Goal: Task Accomplishment & Management: Use online tool/utility

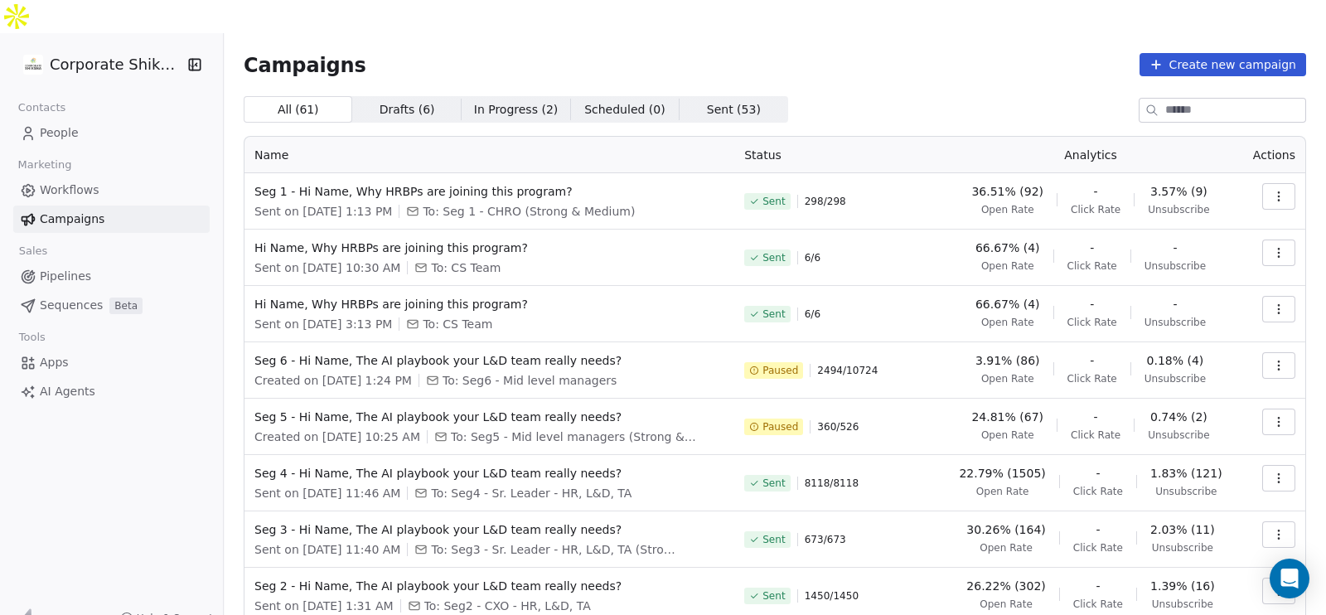
click at [1272, 190] on icon "button" at bounding box center [1278, 196] width 13 height 13
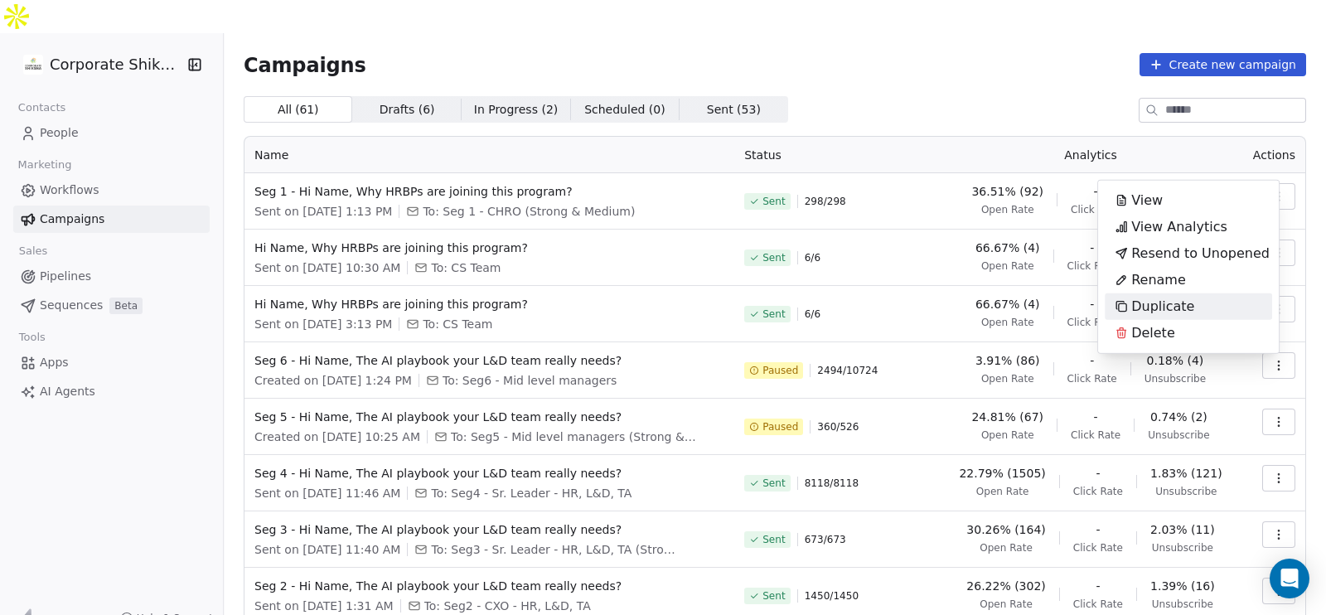
click at [1185, 303] on span "Duplicate" at bounding box center [1162, 307] width 63 height 20
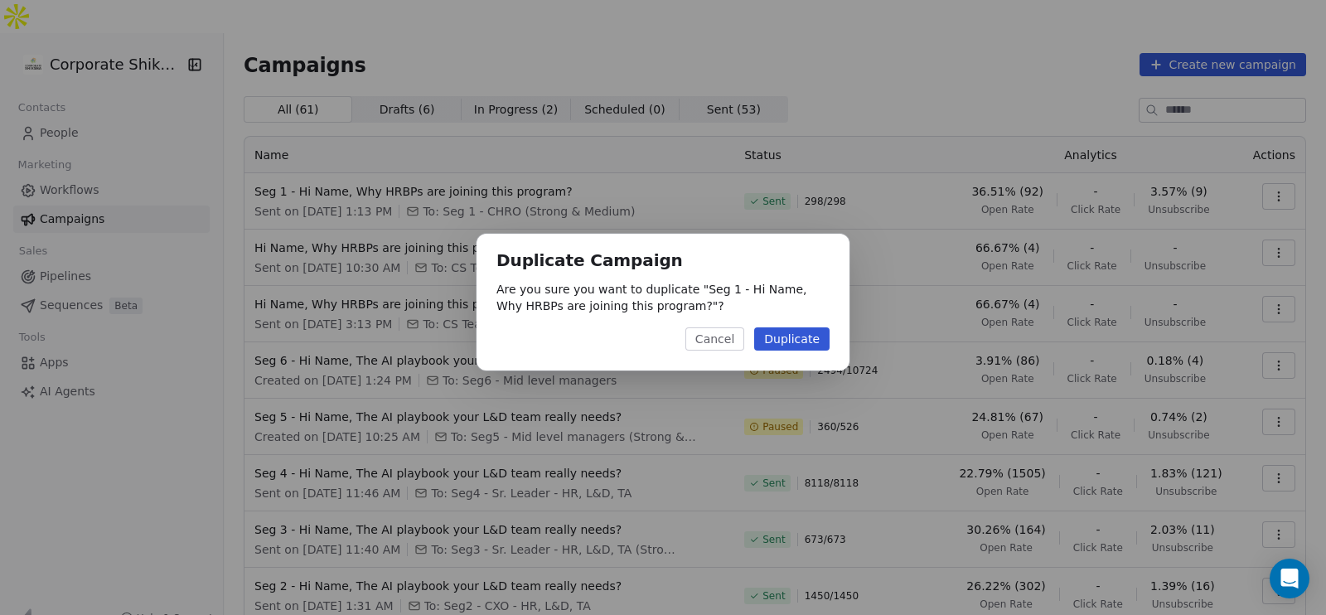
click at [720, 340] on button "Cancel" at bounding box center [714, 338] width 59 height 23
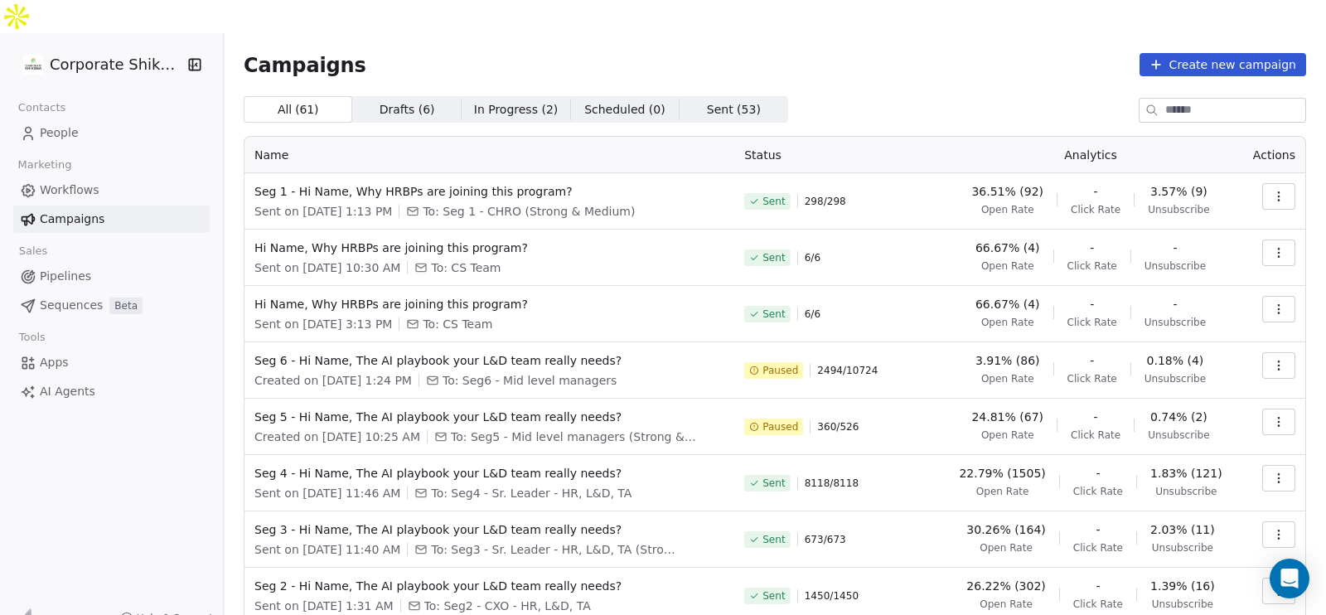
click at [1262, 183] on button "button" at bounding box center [1278, 196] width 33 height 27
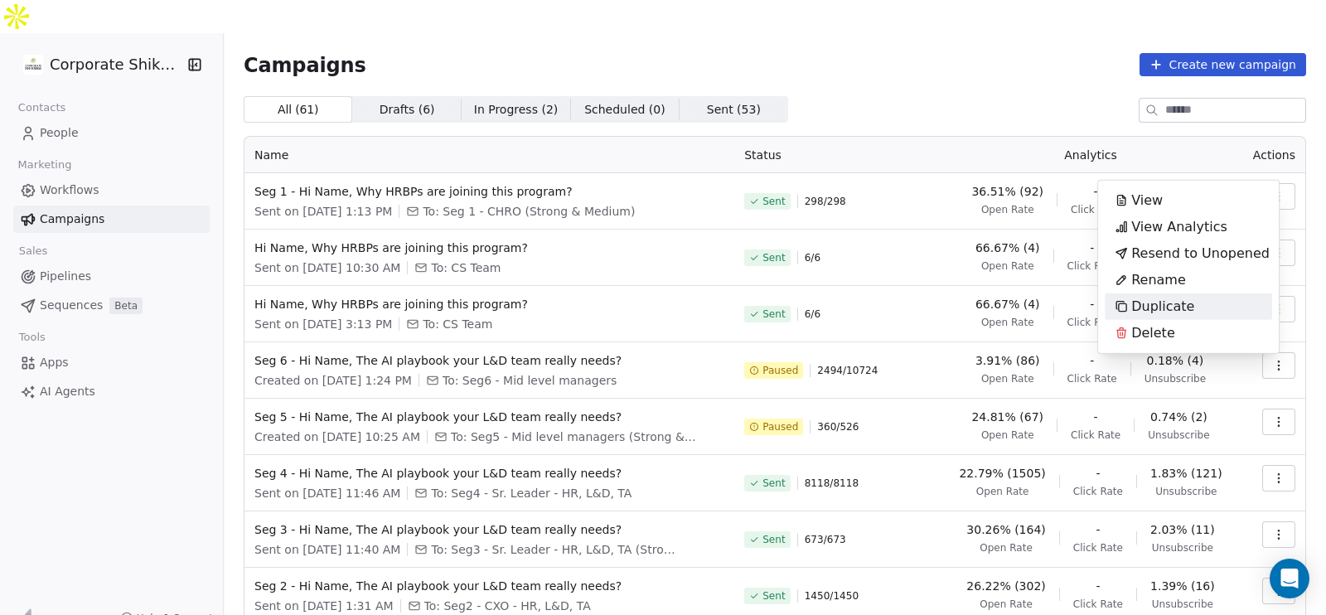
click at [1151, 297] on span "Duplicate" at bounding box center [1162, 307] width 63 height 20
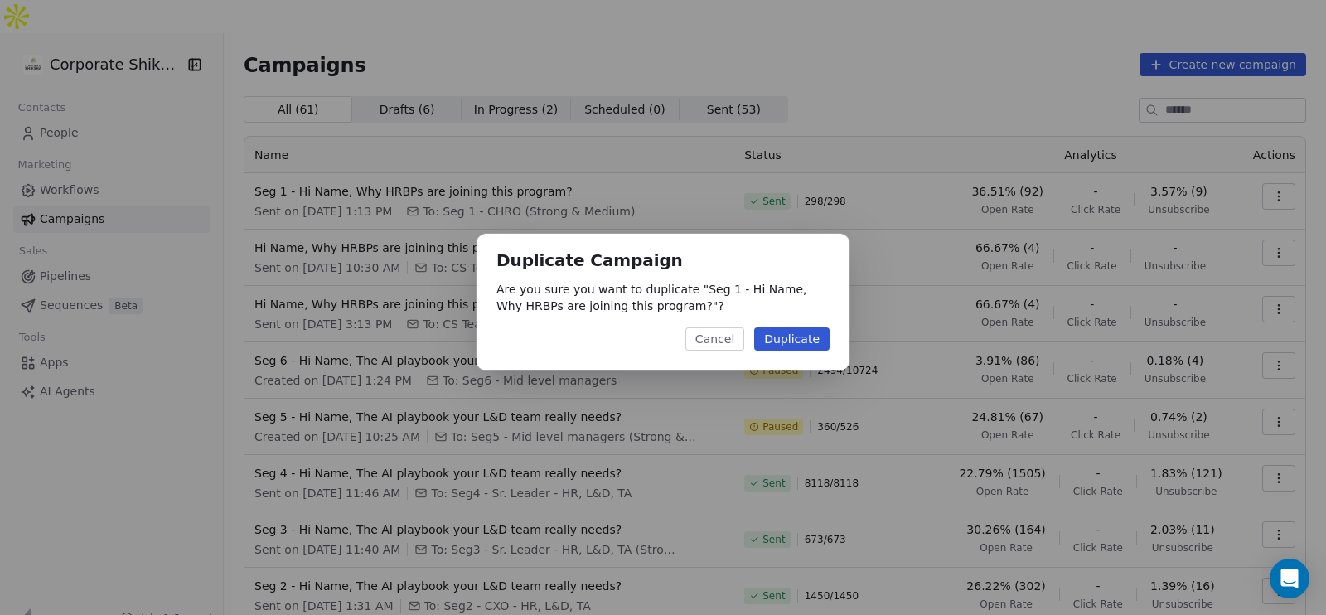
click at [805, 334] on button "Duplicate" at bounding box center [791, 338] width 75 height 23
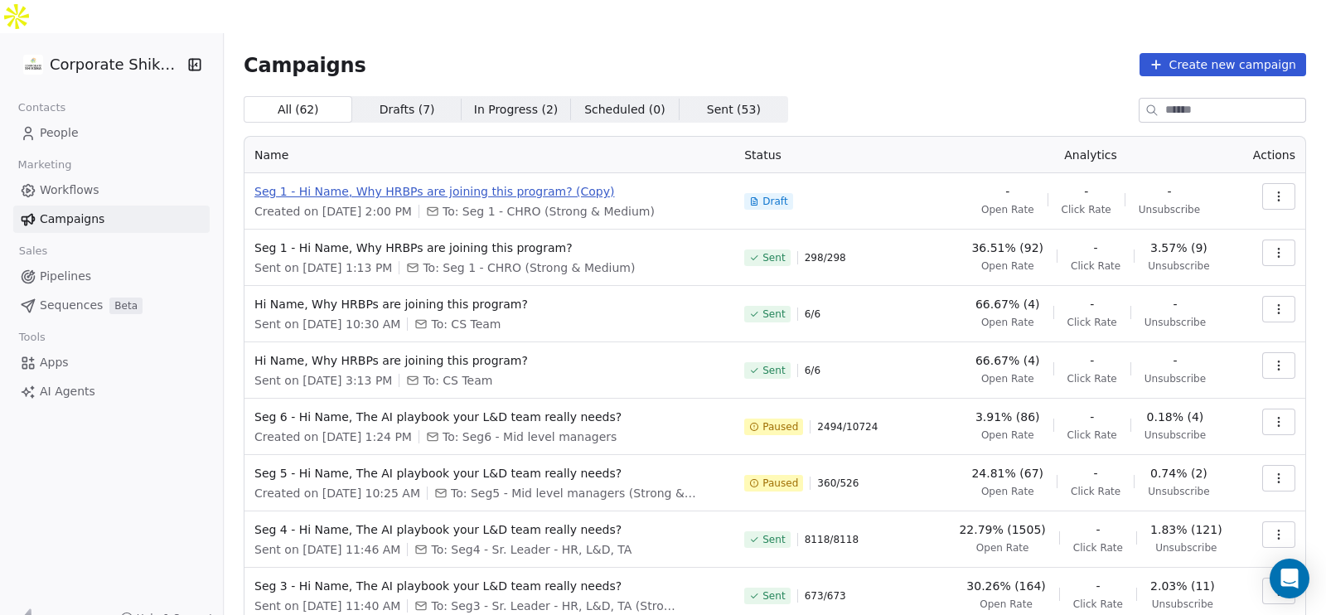
click at [543, 183] on span "Seg 1 - Hi Name, Why HRBPs are joining this program? (Copy)" at bounding box center [489, 191] width 470 height 17
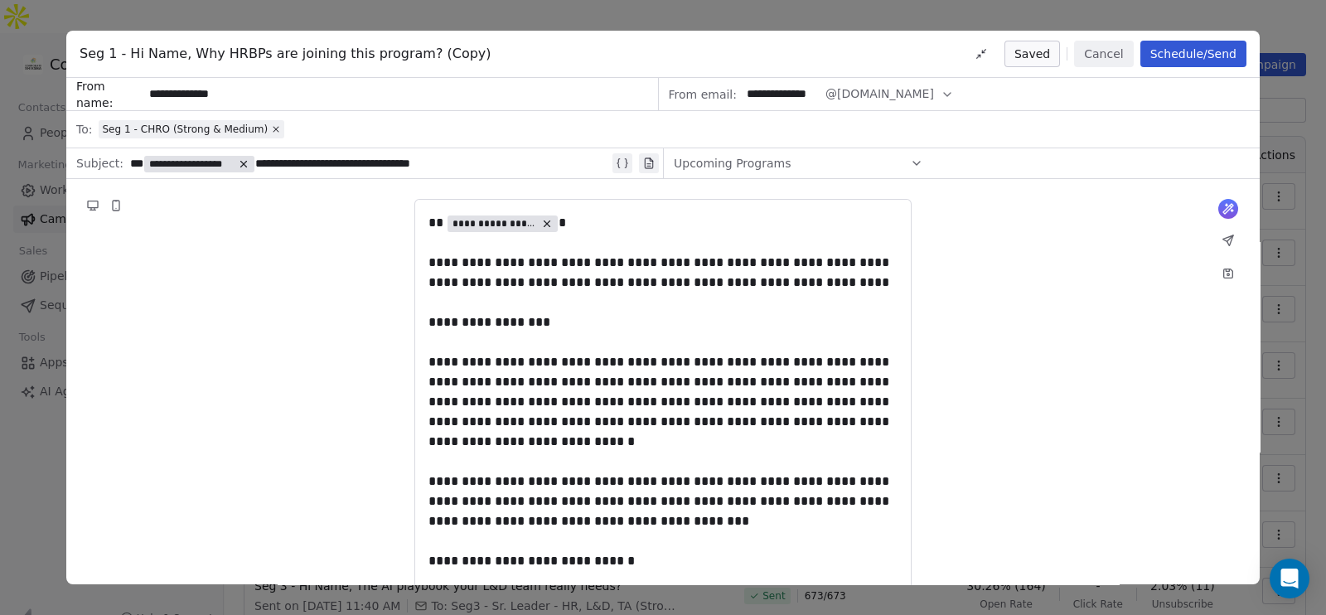
click at [1125, 47] on button "Cancel" at bounding box center [1103, 54] width 59 height 27
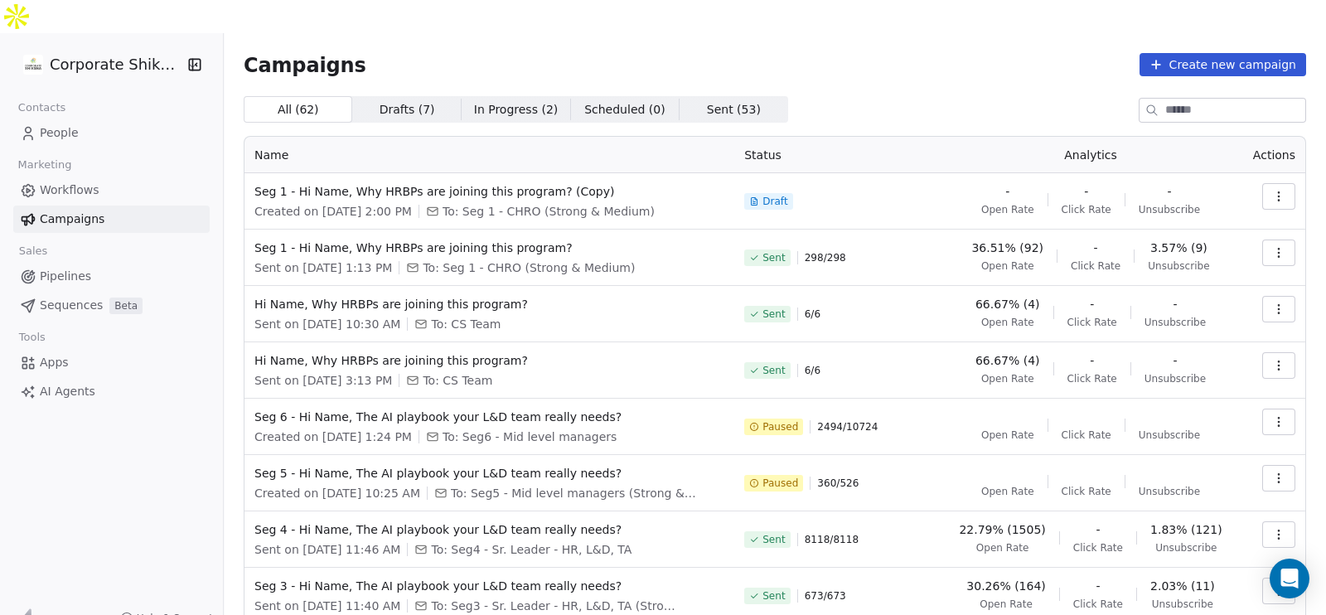
click at [1272, 190] on icon "button" at bounding box center [1278, 196] width 13 height 13
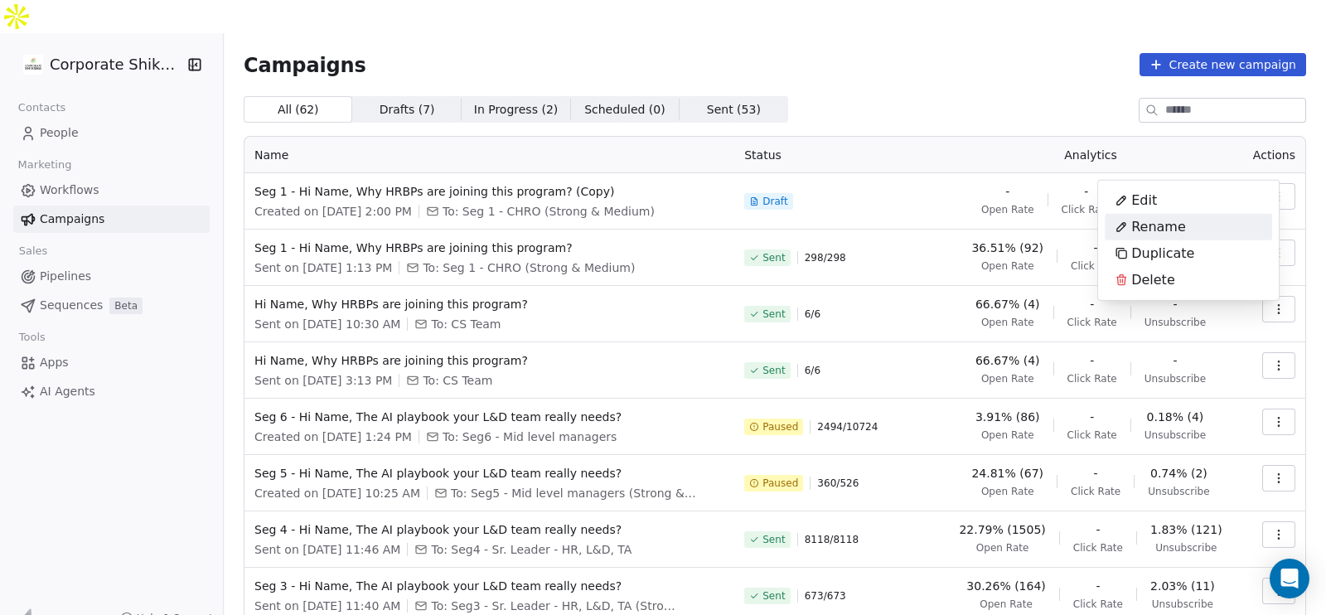
click at [1193, 224] on div "Rename" at bounding box center [1188, 227] width 167 height 27
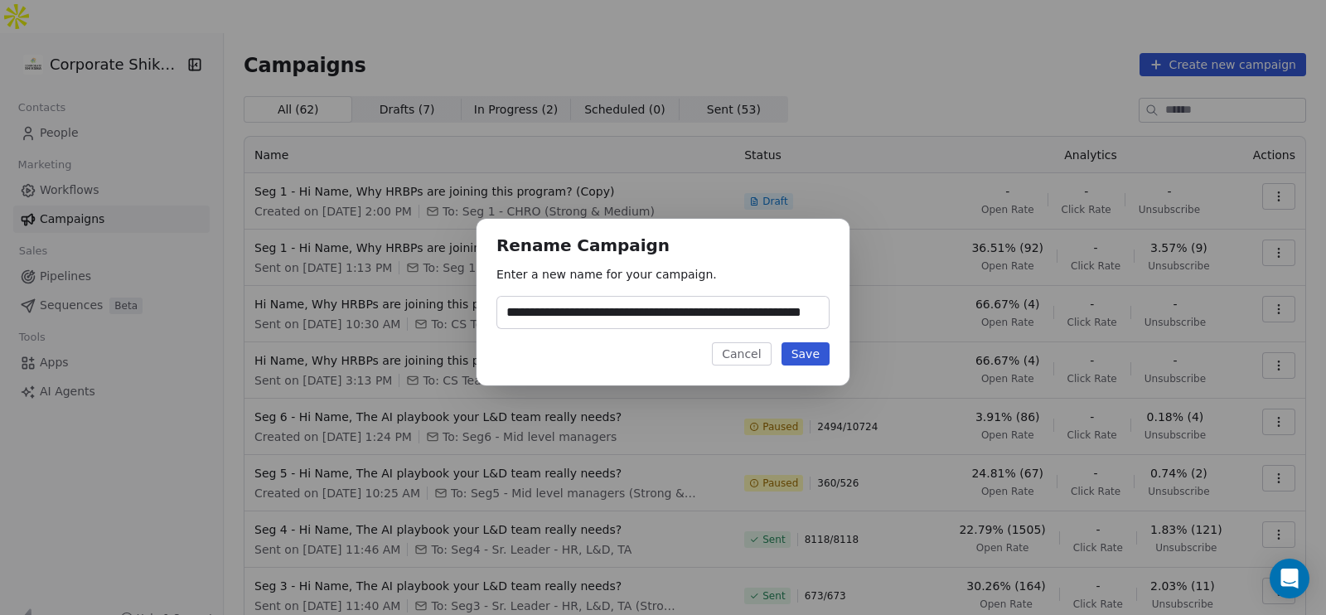
click at [543, 317] on input "**********" at bounding box center [663, 312] width 332 height 31
drag, startPoint x: 788, startPoint y: 315, endPoint x: 845, endPoint y: 324, distance: 57.9
click at [845, 324] on div "**********" at bounding box center [663, 302] width 373 height 167
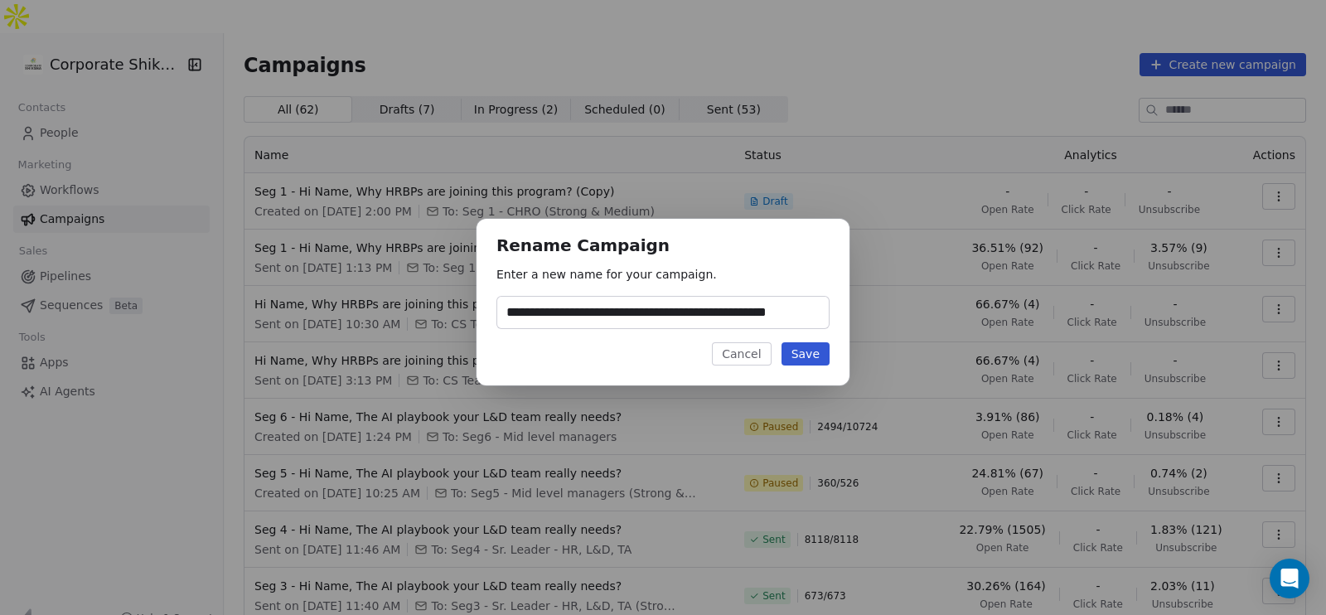
click at [527, 317] on input "**********" at bounding box center [663, 312] width 332 height 31
type input "**********"
click at [792, 354] on button "Save" at bounding box center [806, 353] width 48 height 23
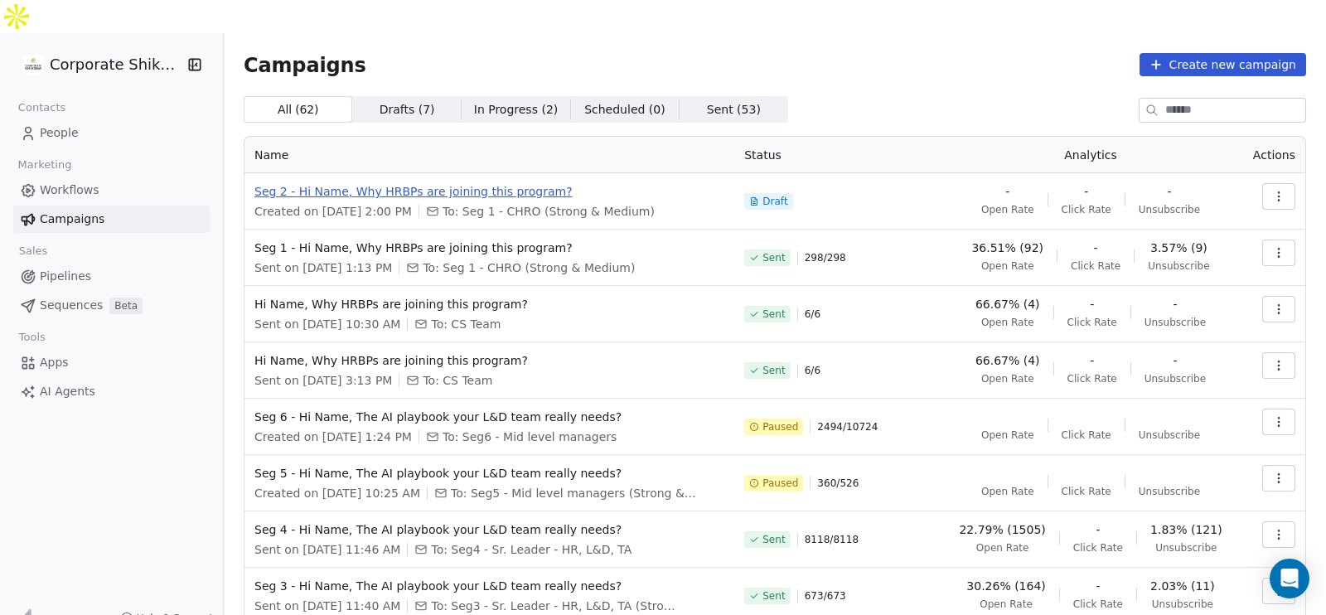
click at [506, 183] on span "Seg 2 - Hi Name, Why HRBPs are joining this program?" at bounding box center [489, 191] width 470 height 17
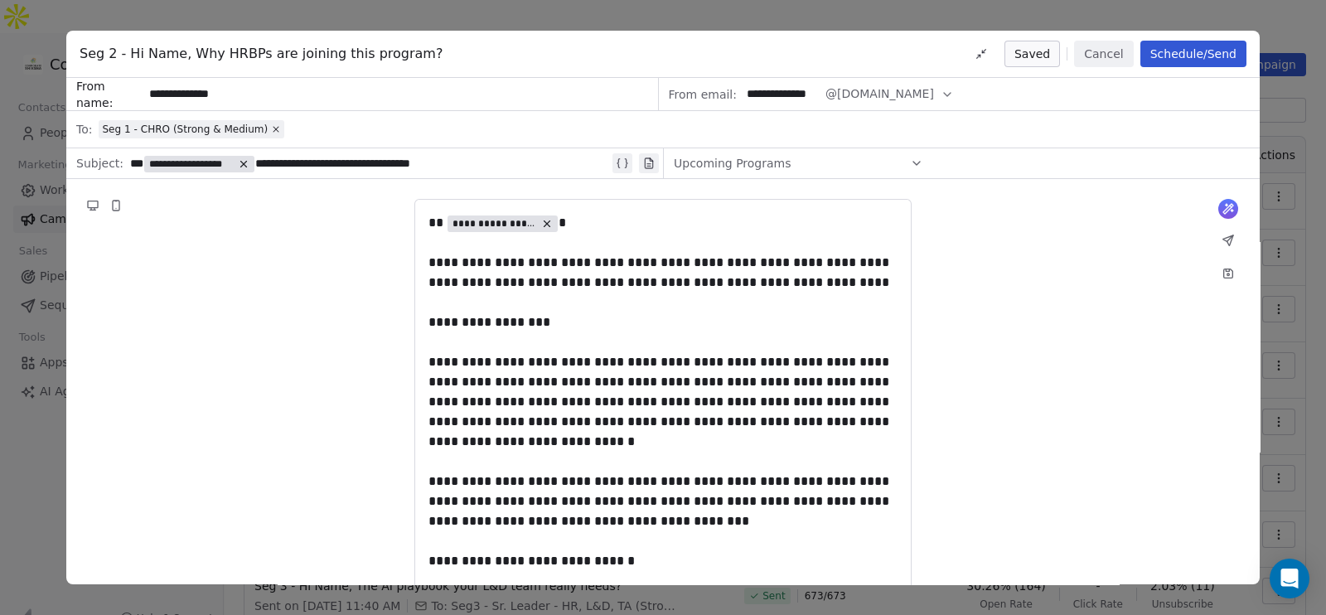
click at [270, 130] on span "Seg 1 - CHRO (Strong & Medium)" at bounding box center [192, 129] width 186 height 18
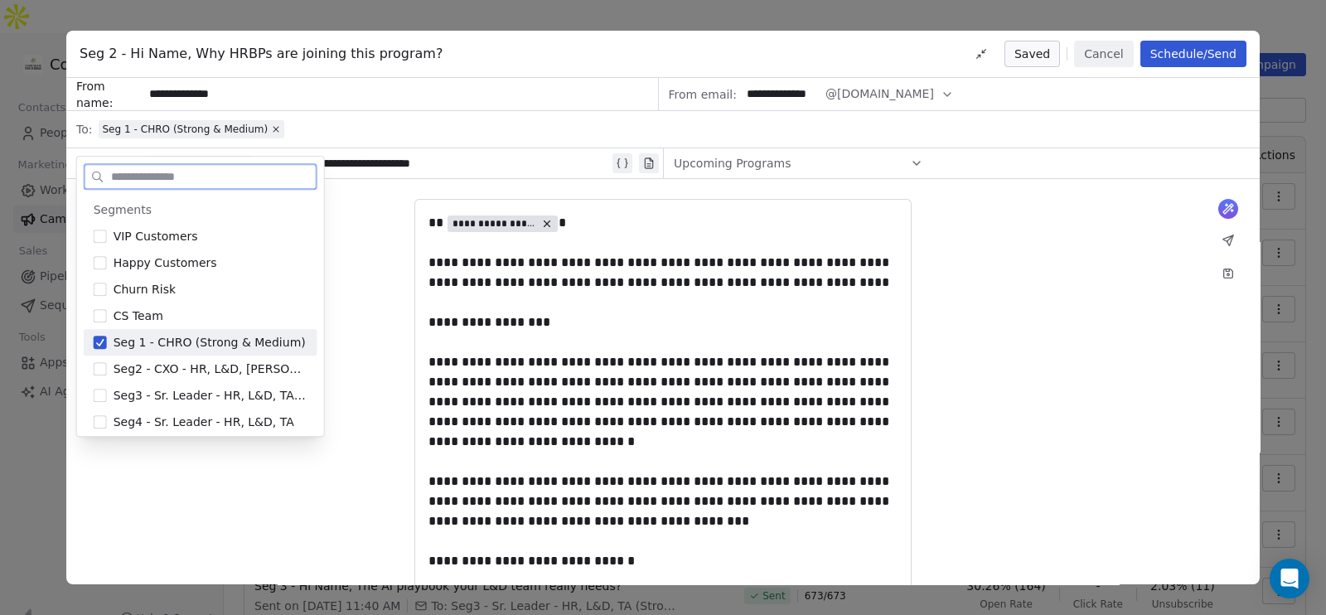
click at [249, 337] on span "Seg 1 - CHRO (Strong & Medium)" at bounding box center [210, 342] width 192 height 17
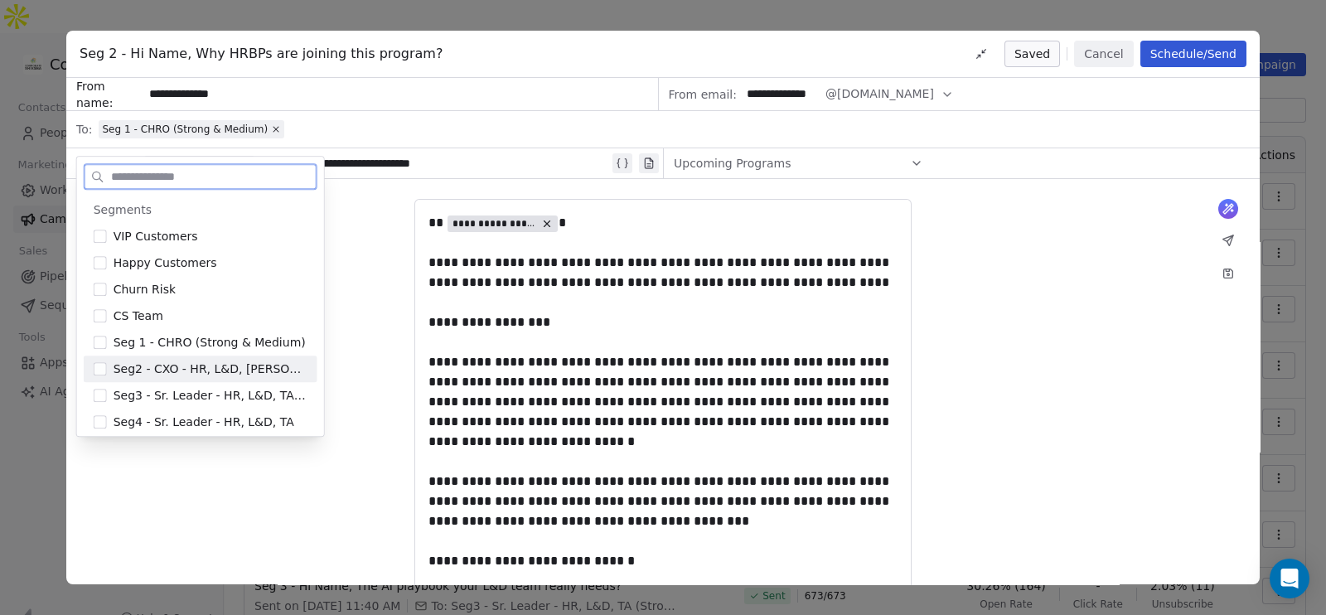
click at [249, 366] on span "Seg2 - CXO - HR, L&D, [PERSON_NAME]" at bounding box center [211, 369] width 194 height 17
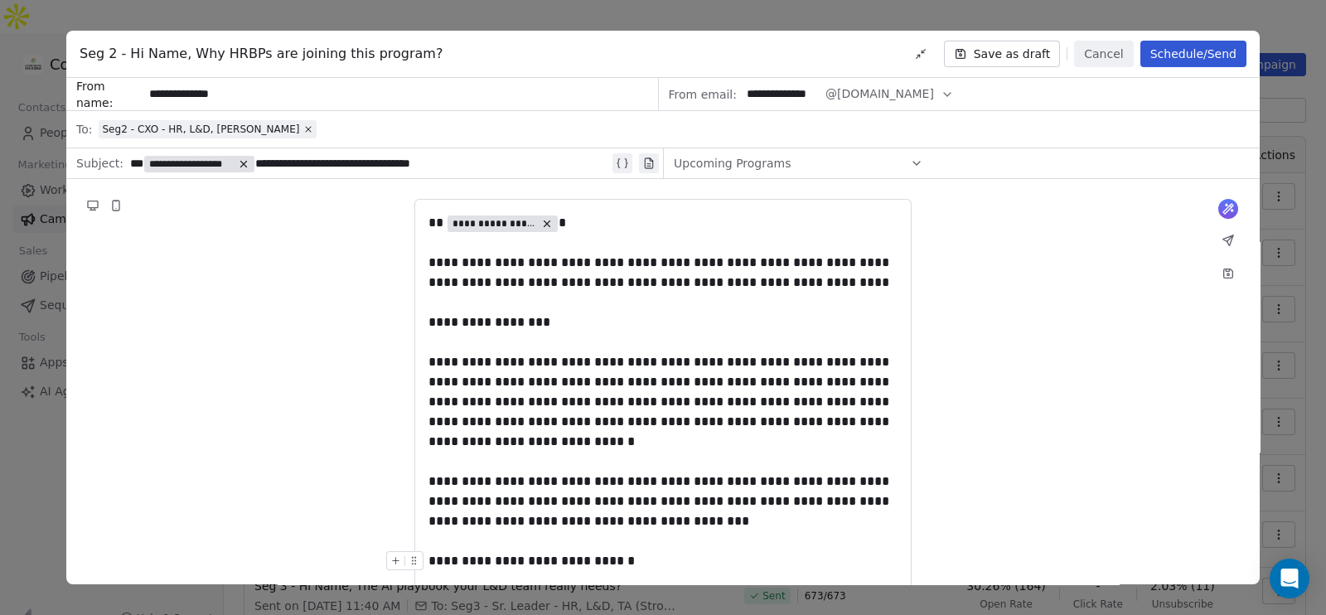
click at [1222, 43] on button "Schedule/Send" at bounding box center [1194, 54] width 106 height 27
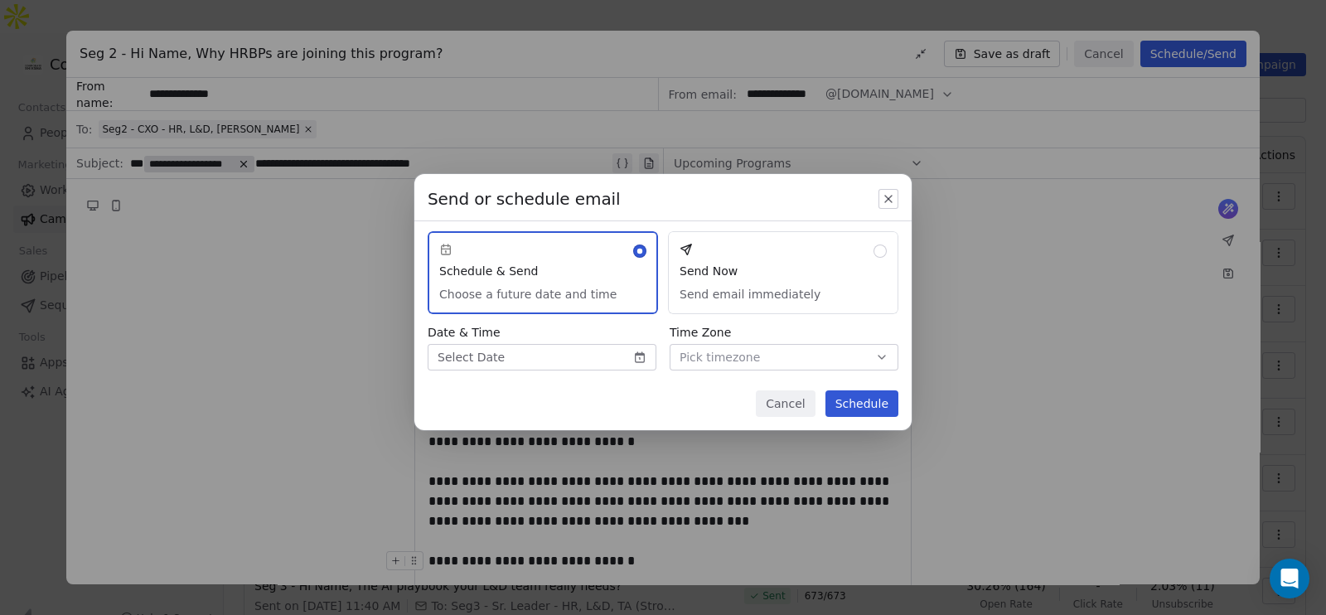
click at [752, 288] on button "Send Now Send email immediately" at bounding box center [783, 272] width 230 height 83
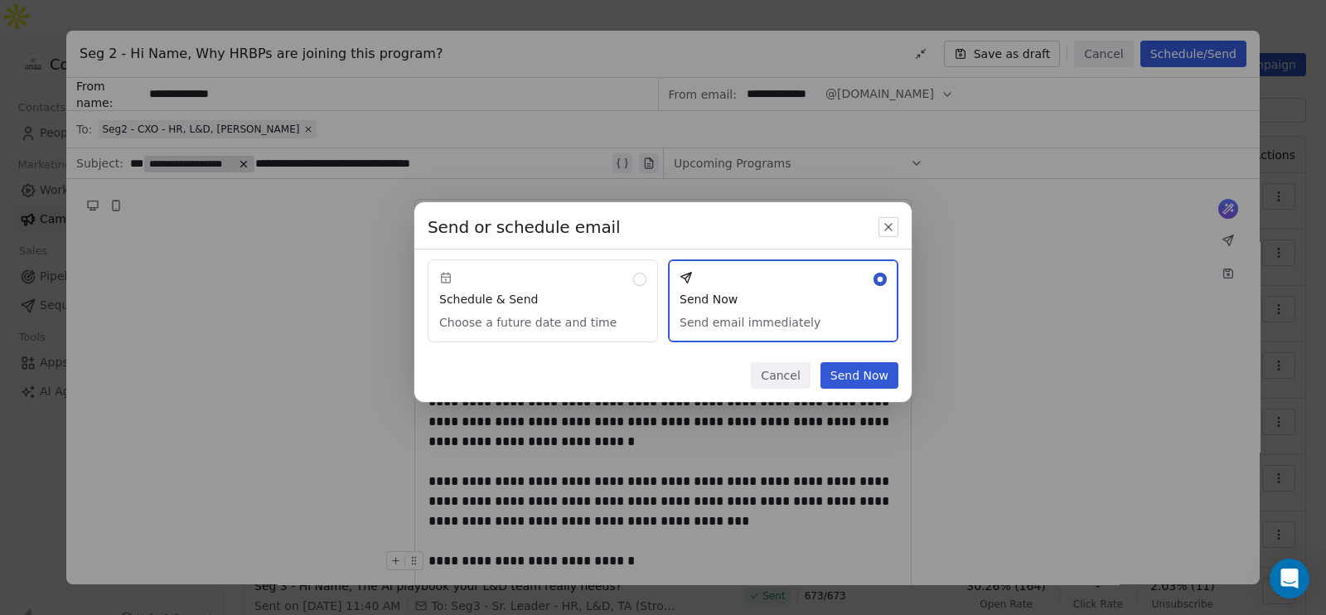
click at [845, 364] on button "Send Now" at bounding box center [860, 375] width 78 height 27
